Goal: Task Accomplishment & Management: Complete application form

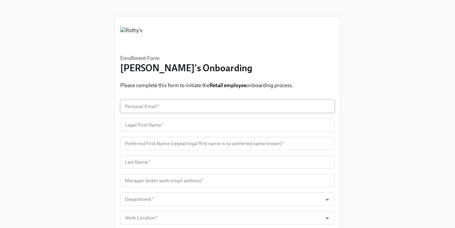
click at [168, 104] on input "text" at bounding box center [227, 106] width 214 height 13
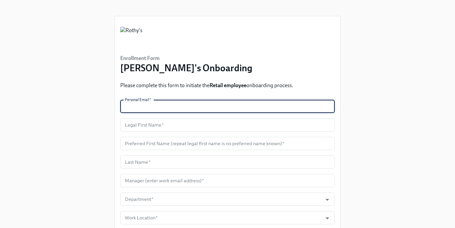
paste input "[EMAIL_ADDRESS][DOMAIN_NAME]"
type input "[EMAIL_ADDRESS][DOMAIN_NAME]"
click at [174, 125] on input "text" at bounding box center [227, 124] width 214 height 13
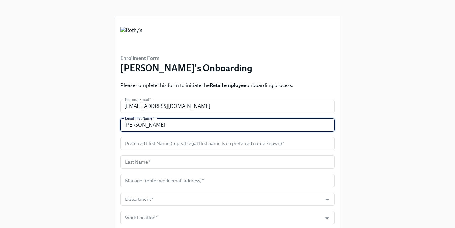
type input "[PERSON_NAME]"
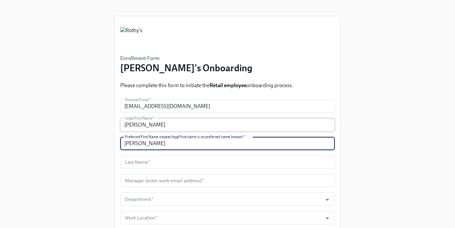
type input "[PERSON_NAME]"
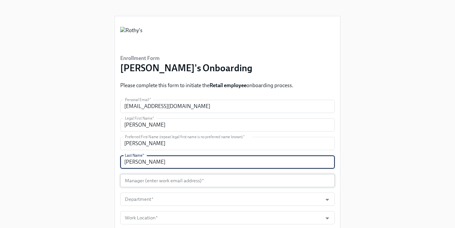
type input "[PERSON_NAME]"
click at [170, 184] on input "text" at bounding box center [227, 180] width 214 height 13
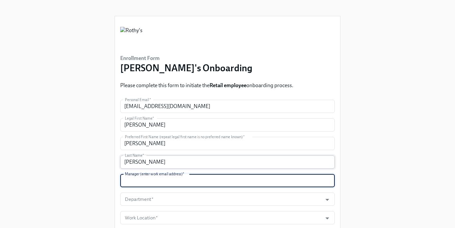
paste input "[EMAIL_ADDRESS][DOMAIN_NAME]"
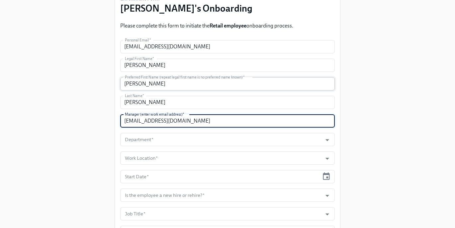
scroll to position [71, 0]
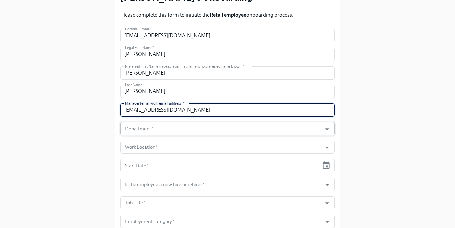
type input "[EMAIL_ADDRESS][DOMAIN_NAME]"
click at [162, 131] on input "Department   *" at bounding box center [220, 128] width 195 height 13
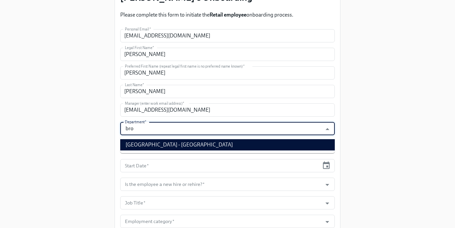
click at [178, 141] on li "[GEOGRAPHIC_DATA] - [GEOGRAPHIC_DATA]" at bounding box center [227, 144] width 214 height 11
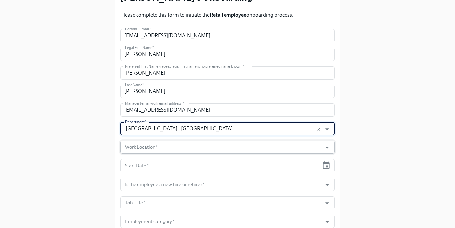
type input "[GEOGRAPHIC_DATA] - [GEOGRAPHIC_DATA]"
click at [161, 144] on input "Work Location   *" at bounding box center [220, 147] width 195 height 13
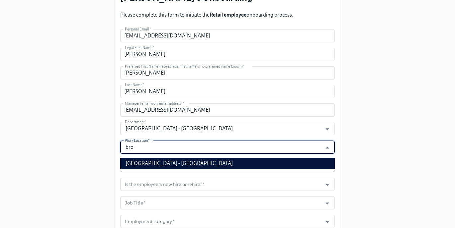
click at [158, 164] on li "[GEOGRAPHIC_DATA] - [GEOGRAPHIC_DATA]" at bounding box center [227, 163] width 214 height 11
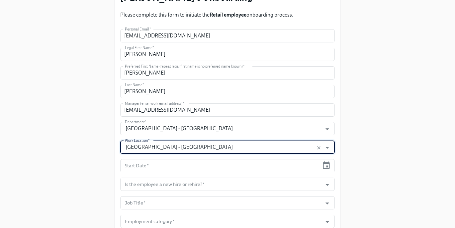
type input "[GEOGRAPHIC_DATA] - [GEOGRAPHIC_DATA]"
click at [197, 161] on input "text" at bounding box center [219, 165] width 199 height 13
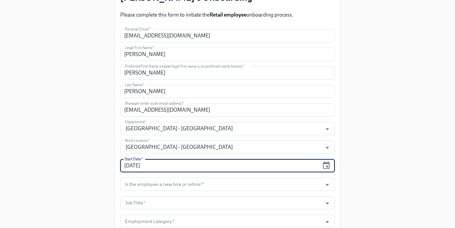
type input "[DATE]"
click at [85, 143] on div "Enrollment Form [PERSON_NAME]'s Onboarding Please complete this form to initiat…" at bounding box center [227, 102] width 433 height 347
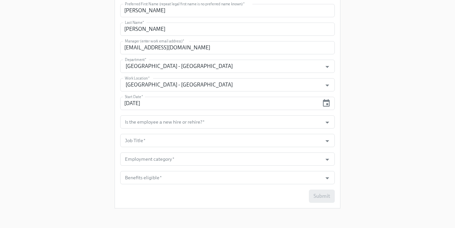
scroll to position [135, 0]
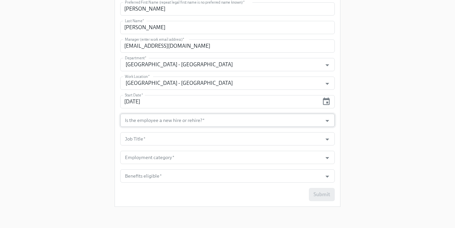
click at [148, 121] on input "Is the employee a new hire or rehire?   *" at bounding box center [220, 120] width 195 height 13
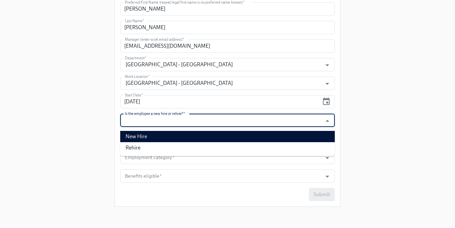
click at [148, 137] on li "New Hire" at bounding box center [227, 136] width 214 height 11
type input "New Hire"
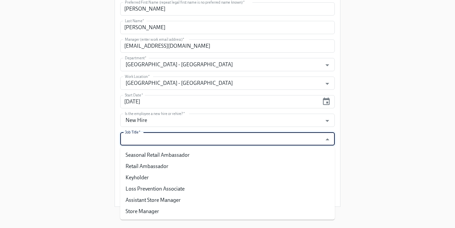
click at [146, 141] on input "Job Title   *" at bounding box center [220, 138] width 195 height 13
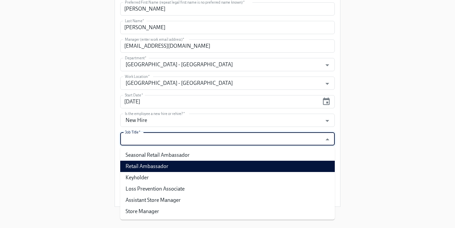
click at [146, 163] on li "Retail Ambassador" at bounding box center [227, 166] width 214 height 11
type input "Retail Ambassador"
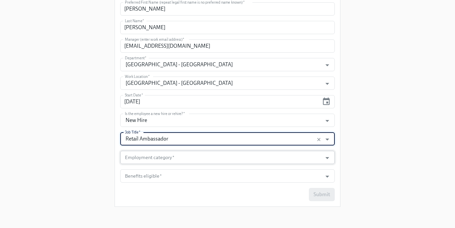
click at [172, 159] on input "Employment category   *" at bounding box center [220, 157] width 195 height 13
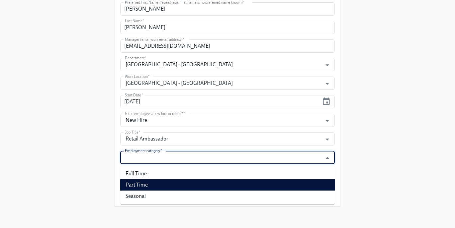
click at [165, 184] on li "Part Time" at bounding box center [227, 185] width 214 height 11
type input "Part Time"
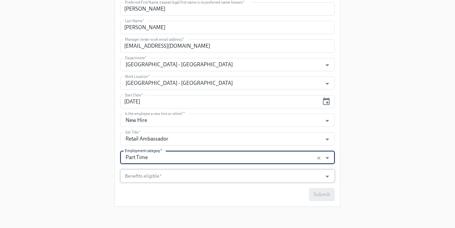
click at [163, 180] on input "Benefits eligible   *" at bounding box center [220, 176] width 195 height 13
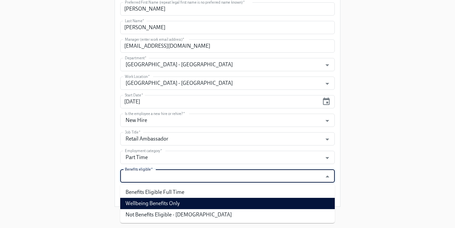
click at [162, 203] on li "Wellbeing Benefits Only" at bounding box center [227, 203] width 214 height 11
type input "Wellbeing Benefits Only"
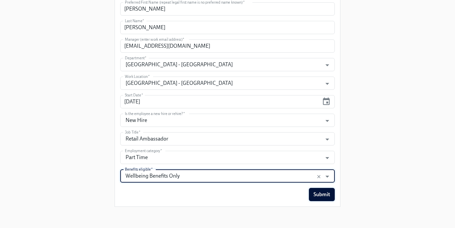
click at [326, 195] on span "Submit" at bounding box center [321, 194] width 17 height 7
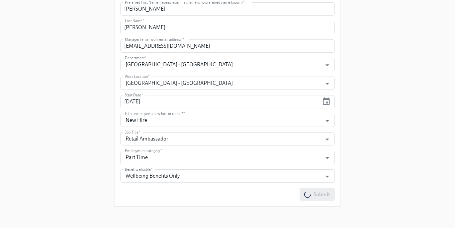
scroll to position [0, 0]
